Goal: Communication & Community: Answer question/provide support

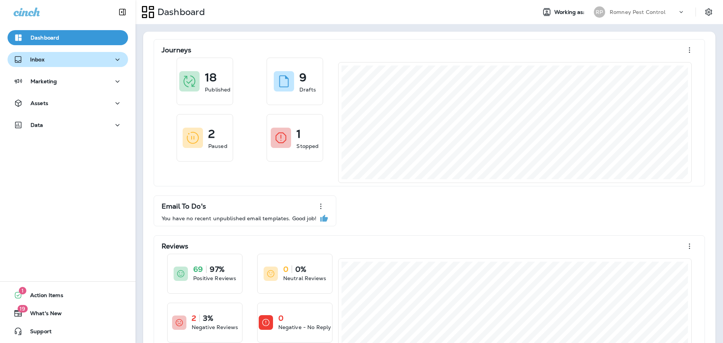
click at [66, 60] on div "Inbox" at bounding box center [68, 59] width 109 height 9
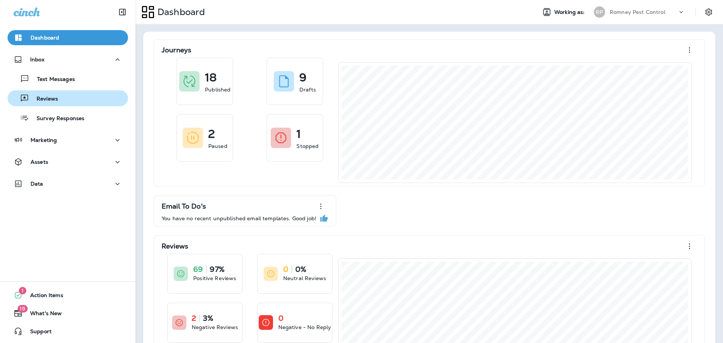
click at [73, 98] on div "Reviews" at bounding box center [68, 98] width 115 height 11
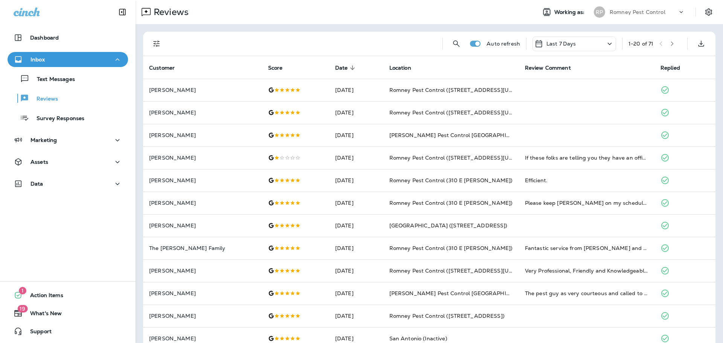
click at [152, 43] on icon "Filters" at bounding box center [156, 43] width 9 height 9
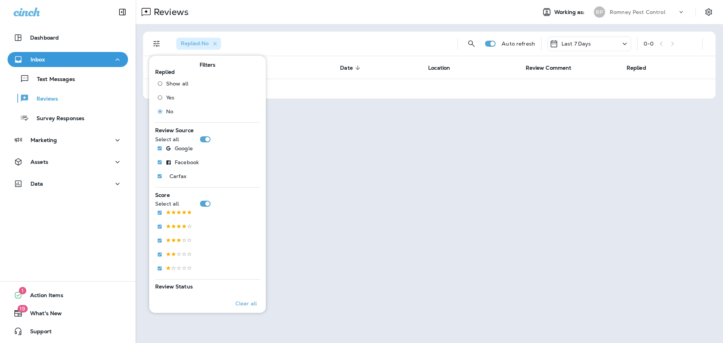
click at [319, 12] on div "Reviews" at bounding box center [333, 12] width 395 height 15
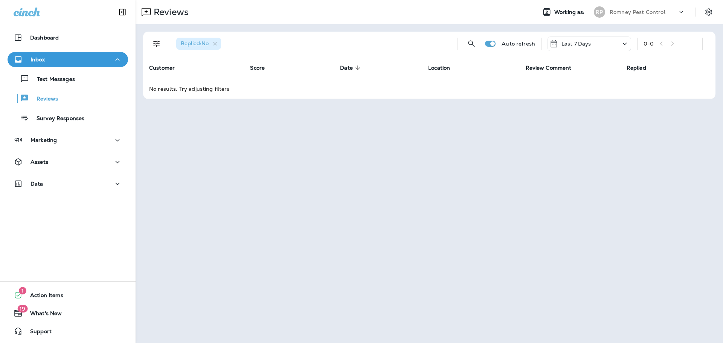
click at [647, 14] on div "Romney Pest Control" at bounding box center [644, 11] width 68 height 11
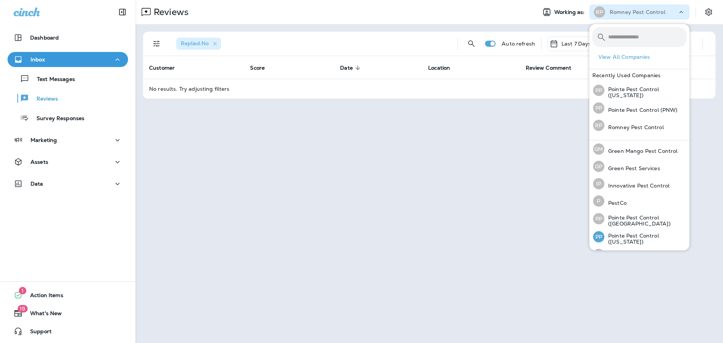
scroll to position [31, 0]
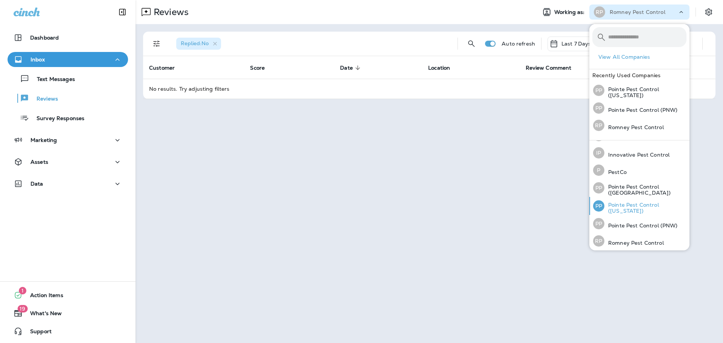
click at [638, 201] on div "PP Pointe Pest Control ([US_STATE])" at bounding box center [639, 206] width 99 height 18
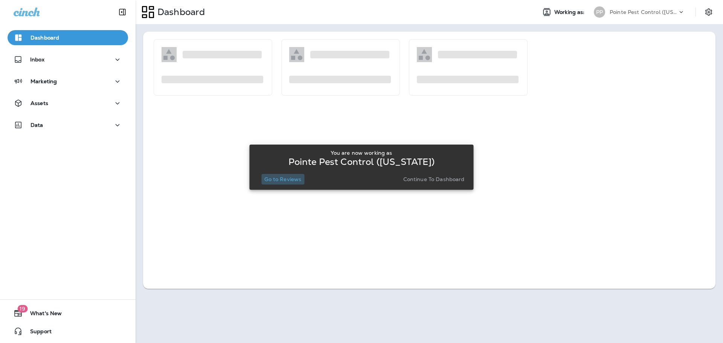
click at [289, 181] on p "Go to Reviews" at bounding box center [282, 179] width 37 height 6
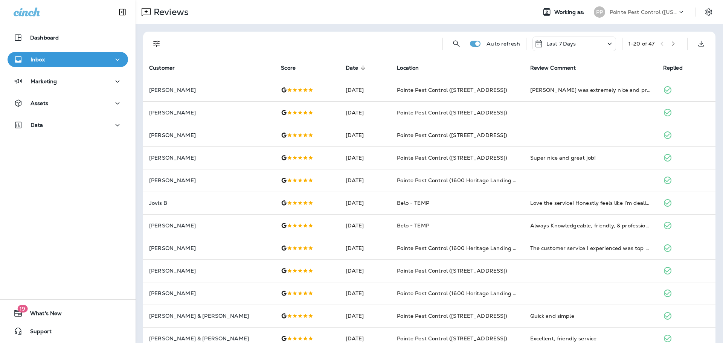
click at [646, 15] on p "Pointe Pest Control ([US_STATE])" at bounding box center [644, 12] width 68 height 6
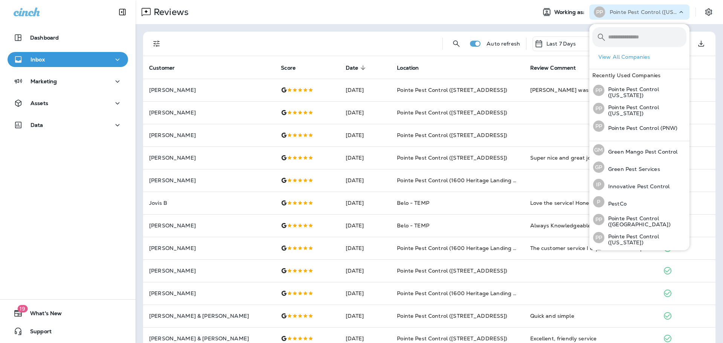
click at [277, 28] on div "Auto refresh Last 7 Days 1 - 20 of 47 Customer Score Date sorted descending Loc…" at bounding box center [430, 281] width 588 height 515
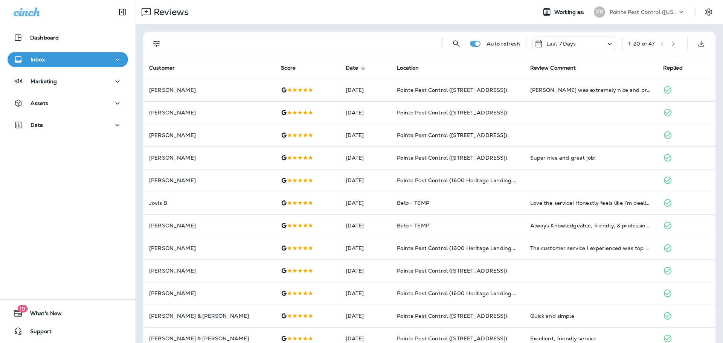
click at [152, 43] on icon "Filters" at bounding box center [156, 43] width 9 height 9
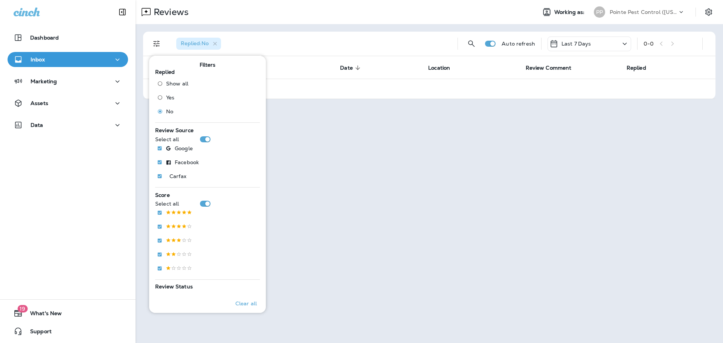
drag, startPoint x: 616, startPoint y: 6, endPoint x: 619, endPoint y: 18, distance: 11.9
click at [616, 7] on div "Pointe Pest Control ([US_STATE])" at bounding box center [644, 11] width 68 height 11
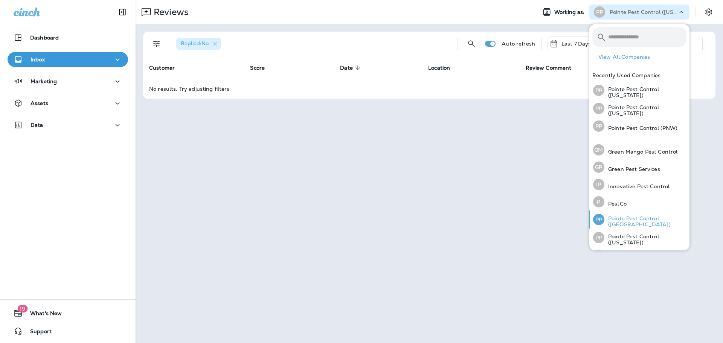
click at [635, 220] on p "Pointe Pest Control ([GEOGRAPHIC_DATA])" at bounding box center [646, 222] width 82 height 12
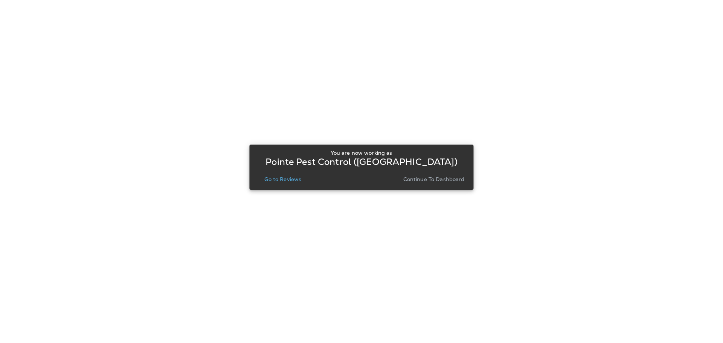
click at [282, 181] on p "Go to Reviews" at bounding box center [282, 179] width 37 height 6
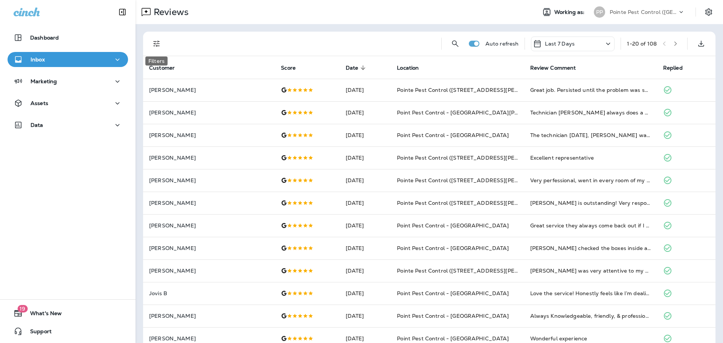
drag, startPoint x: 156, startPoint y: 45, endPoint x: 157, endPoint y: 52, distance: 6.6
click at [156, 46] on icon "Filters" at bounding box center [156, 43] width 9 height 9
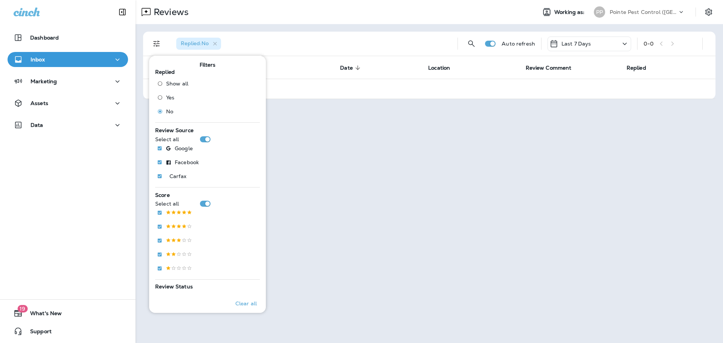
click at [660, 13] on p "Pointe Pest Control ([GEOGRAPHIC_DATA])" at bounding box center [644, 12] width 68 height 6
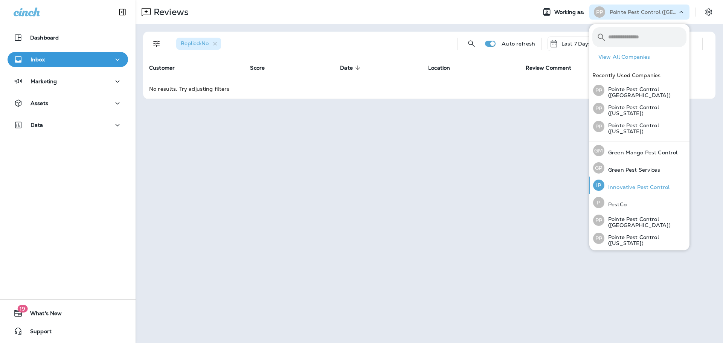
click at [651, 184] on p "Innovative Pest Control" at bounding box center [637, 187] width 65 height 6
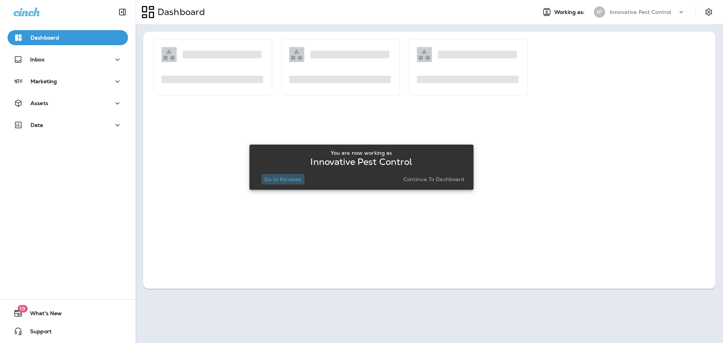
click at [291, 180] on p "Go to Reviews" at bounding box center [282, 179] width 37 height 6
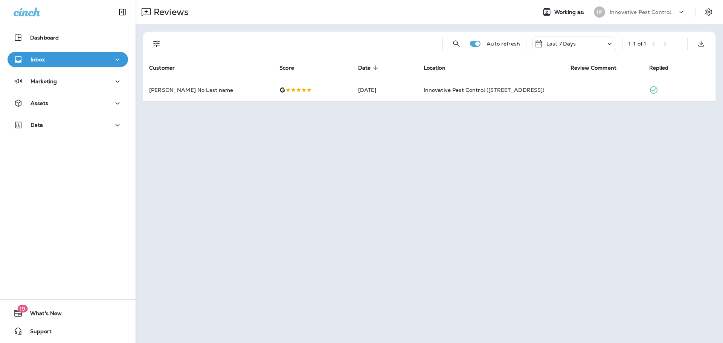
click at [657, 12] on p "Innovative Pest Control" at bounding box center [640, 12] width 61 height 6
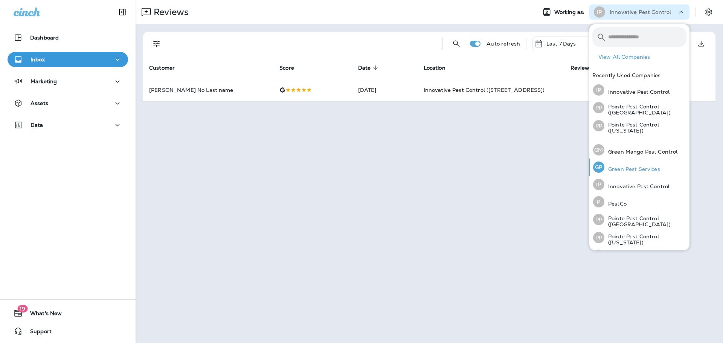
click at [640, 166] on p "Green Pest Services" at bounding box center [633, 169] width 56 height 6
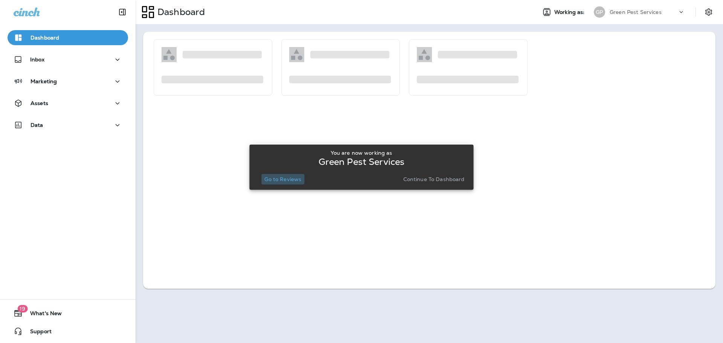
click at [274, 178] on p "Go to Reviews" at bounding box center [282, 179] width 37 height 6
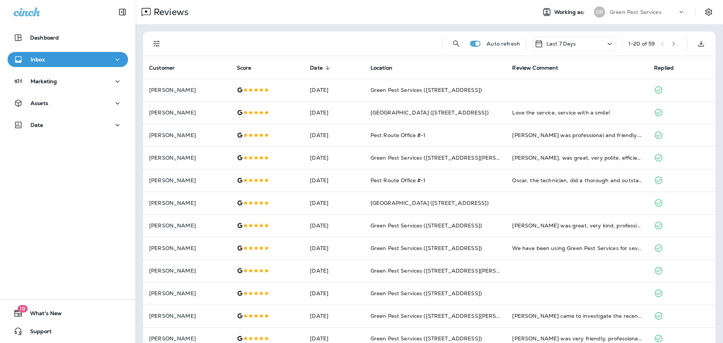
click at [153, 45] on icon "Filters" at bounding box center [156, 43] width 9 height 9
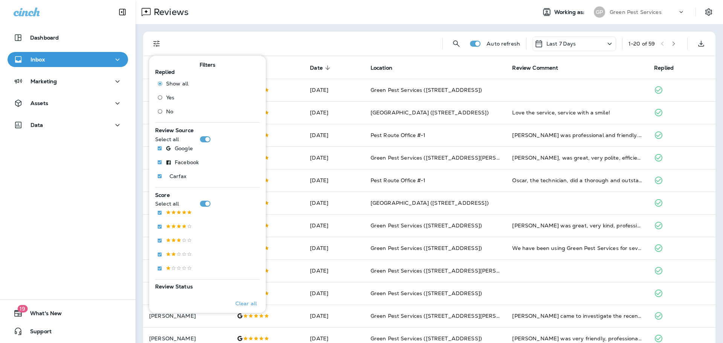
click at [167, 110] on span "No" at bounding box center [169, 112] width 7 height 6
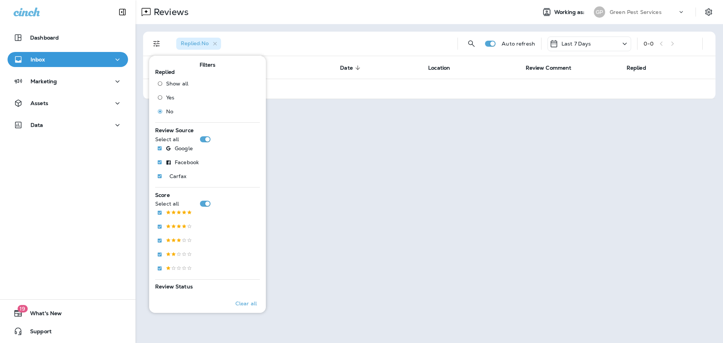
drag, startPoint x: 625, startPoint y: 10, endPoint x: 626, endPoint y: 18, distance: 8.3
click at [625, 10] on p "Green Pest Services" at bounding box center [636, 12] width 52 height 6
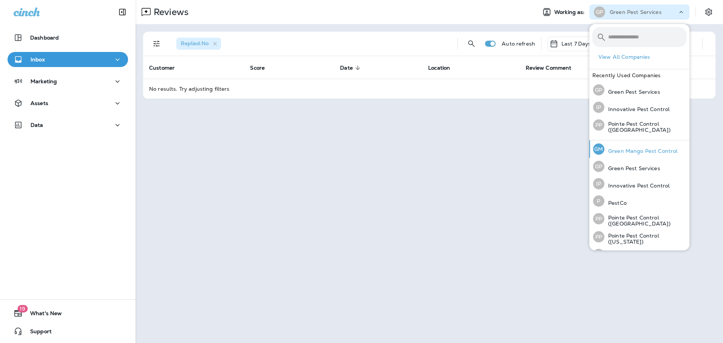
click at [643, 153] on p "Green Mango Pest Control" at bounding box center [641, 151] width 73 height 6
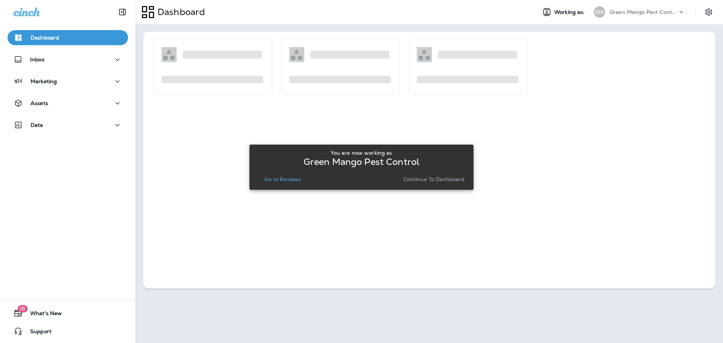
click at [262, 179] on div "Go to Reviews" at bounding box center [282, 179] width 55 height 11
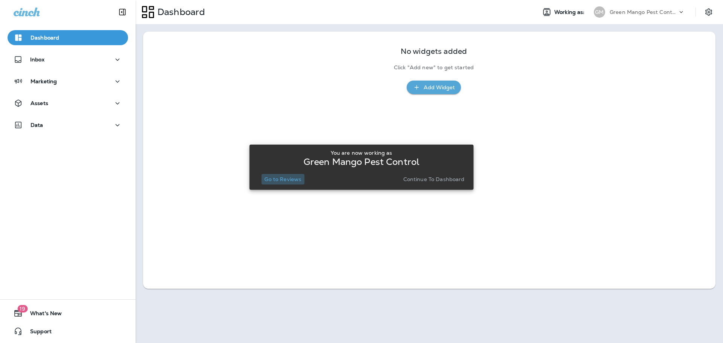
click at [287, 180] on p "Go to Reviews" at bounding box center [282, 179] width 37 height 6
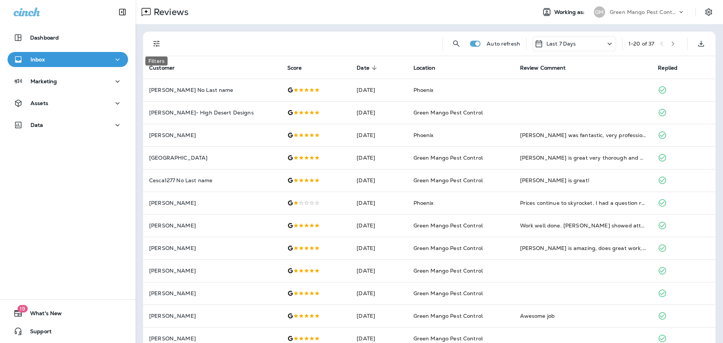
click at [159, 42] on icon "Filters" at bounding box center [156, 43] width 9 height 9
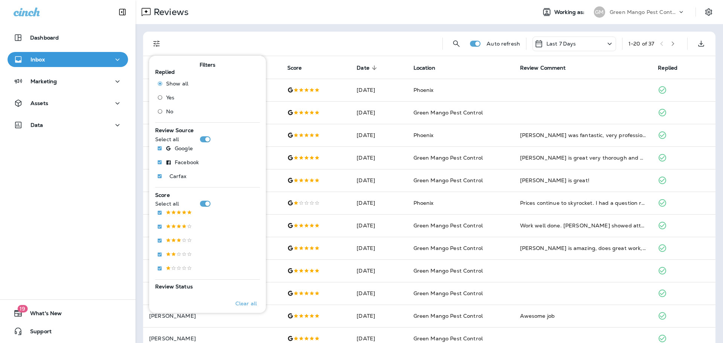
drag, startPoint x: 166, startPoint y: 115, endPoint x: 173, endPoint y: 110, distance: 8.5
click at [166, 115] on label "No" at bounding box center [171, 111] width 34 height 12
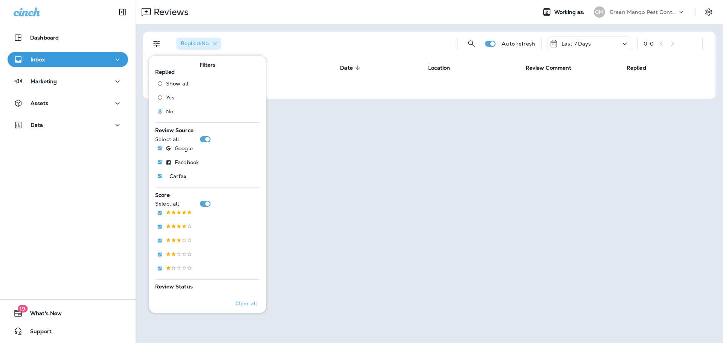
click at [660, 14] on p "Green Mango Pest Control" at bounding box center [644, 12] width 68 height 6
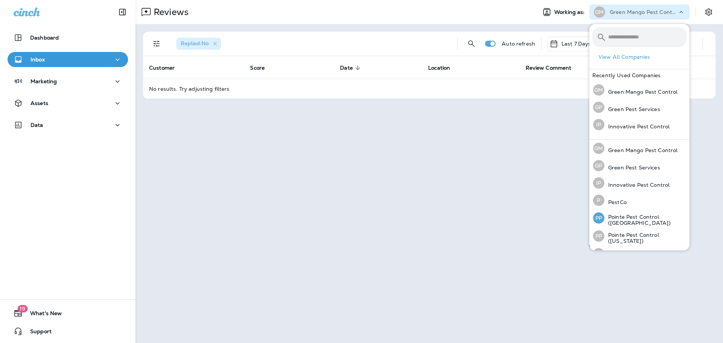
scroll to position [31, 0]
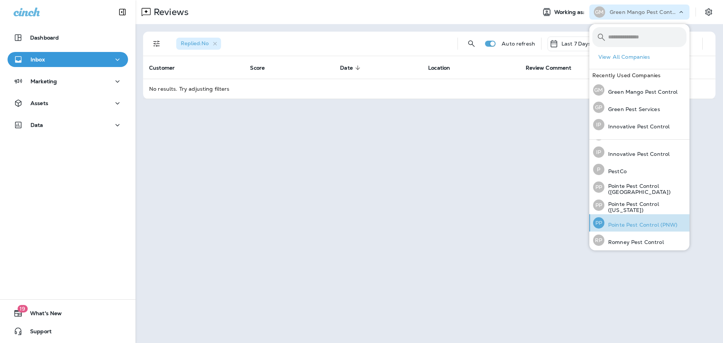
click at [660, 222] on p "Pointe Pest Control (PNW)" at bounding box center [641, 225] width 73 height 6
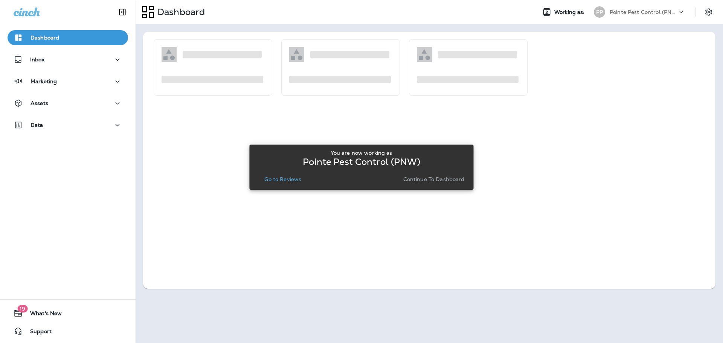
click at [280, 176] on p "Go to Reviews" at bounding box center [282, 179] width 37 height 6
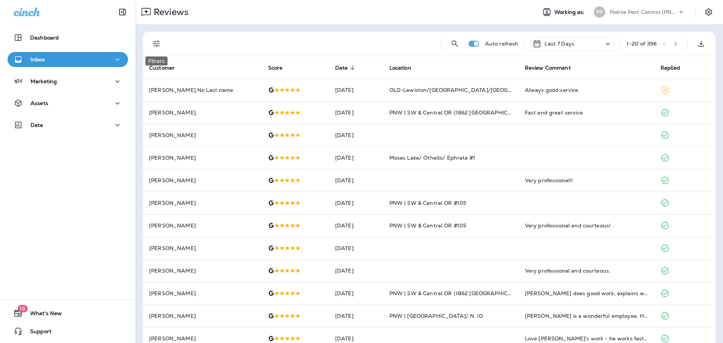
click at [159, 42] on icon "Filters" at bounding box center [156, 43] width 9 height 9
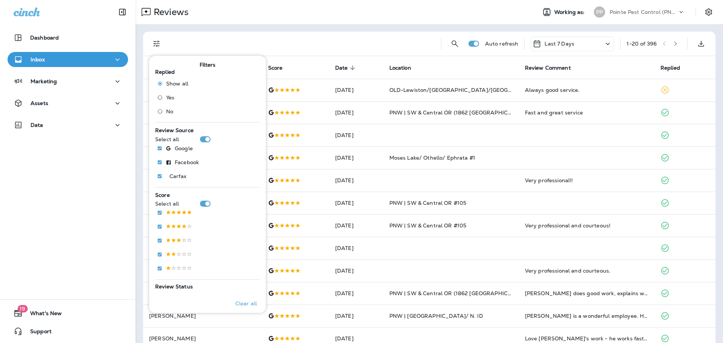
click at [162, 117] on div "Show all Yes No" at bounding box center [176, 99] width 36 height 42
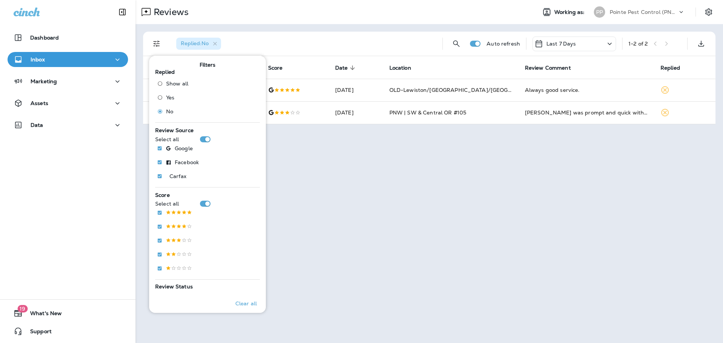
click at [305, 24] on div "Replied : No Auto refresh Last 7 Days 1 - 2 of 2 Customer Score Date sorted des…" at bounding box center [430, 78] width 588 height 108
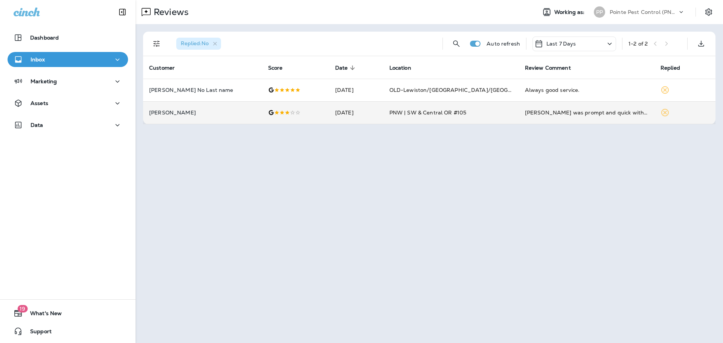
click at [448, 115] on span "PNW | SW & Central OR #105" at bounding box center [428, 112] width 77 height 7
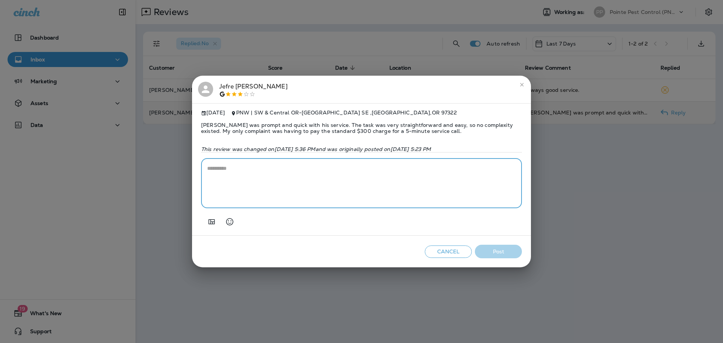
click at [427, 194] on textarea at bounding box center [361, 184] width 309 height 38
paste textarea "**********"
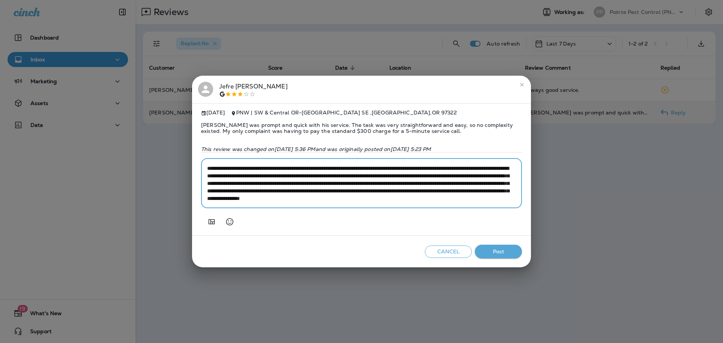
drag, startPoint x: 354, startPoint y: 172, endPoint x: 309, endPoint y: 171, distance: 44.8
click at [309, 171] on textarea "**********" at bounding box center [361, 184] width 309 height 38
click at [413, 173] on textarea "**********" at bounding box center [361, 184] width 309 height 38
click at [410, 181] on textarea "**********" at bounding box center [361, 184] width 309 height 38
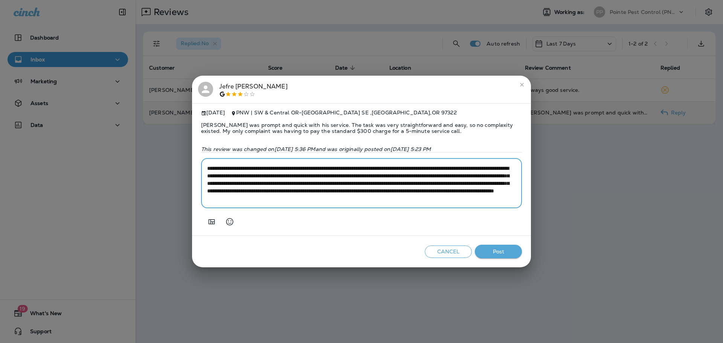
scroll to position [8, 0]
click at [267, 202] on textarea "**********" at bounding box center [361, 184] width 309 height 38
type textarea "**********"
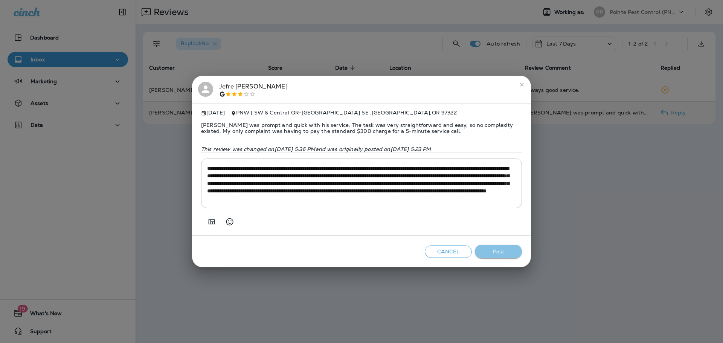
click at [486, 253] on button "Post" at bounding box center [498, 252] width 47 height 14
